Goal: Find specific page/section: Find specific page/section

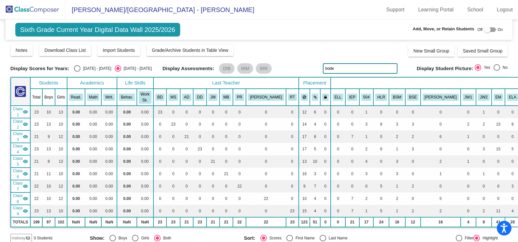
click at [32, 14] on img at bounding box center [32, 9] width 65 height 19
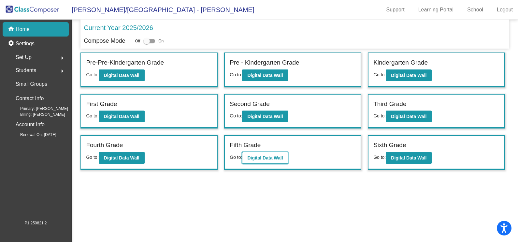
click at [274, 162] on button "Digital Data Wall" at bounding box center [265, 158] width 46 height 12
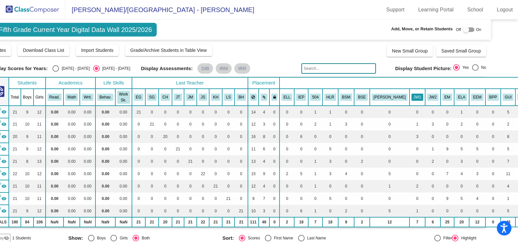
scroll to position [0, 22]
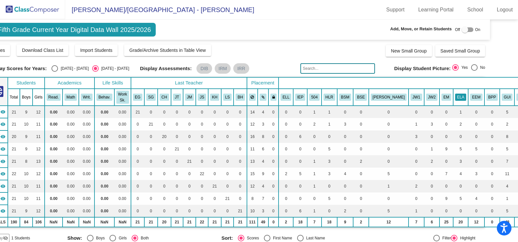
click at [455, 98] on button "ELA" at bounding box center [460, 96] width 11 height 7
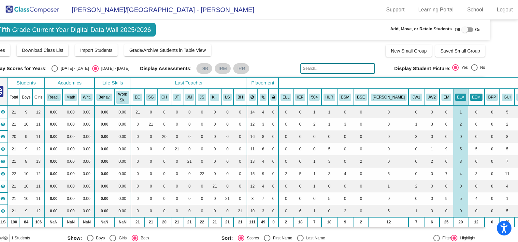
click at [470, 96] on button "EEM" at bounding box center [476, 96] width 12 height 7
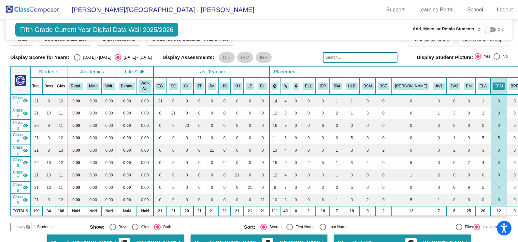
scroll to position [0, 0]
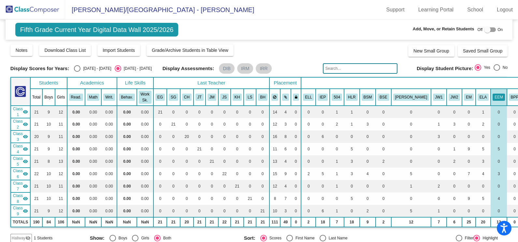
click at [22, 13] on img at bounding box center [32, 9] width 65 height 19
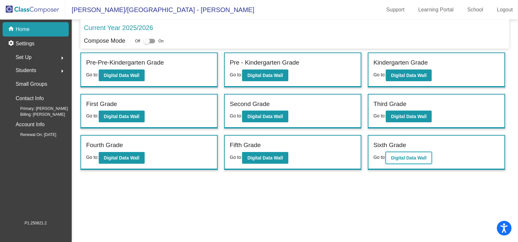
click at [403, 160] on button "Digital Data Wall" at bounding box center [409, 158] width 46 height 12
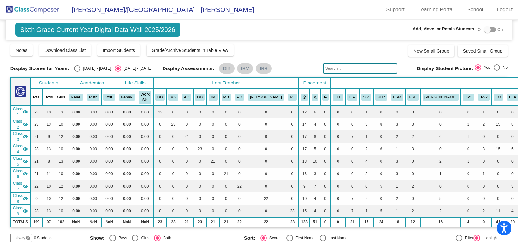
click at [27, 11] on img at bounding box center [32, 9] width 65 height 19
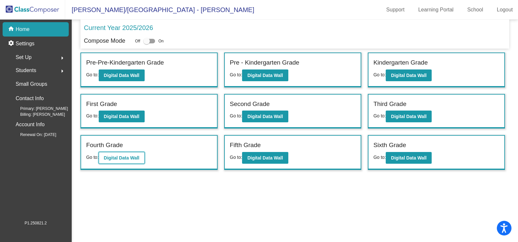
click at [128, 156] on b "Digital Data Wall" at bounding box center [122, 157] width 36 height 5
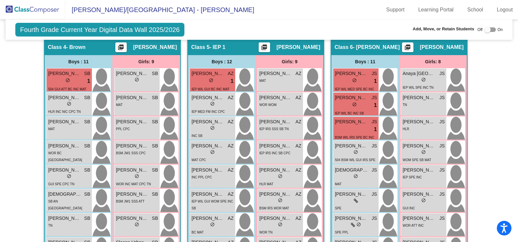
scroll to position [536, 0]
click at [208, 179] on div "[PERSON_NAME] AZ lock do_not_disturb_alt INC PPL CPC" at bounding box center [212, 176] width 45 height 23
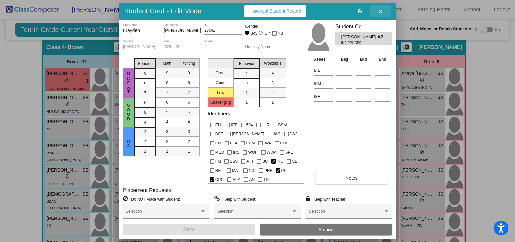
click at [381, 14] on icon "button" at bounding box center [381, 11] width 4 height 5
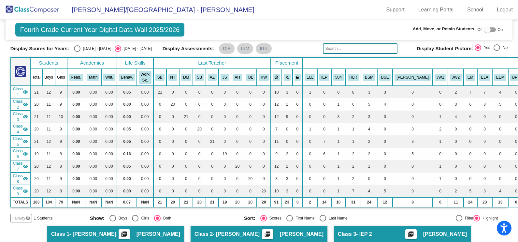
scroll to position [19, 0]
